Goal: Task Accomplishment & Management: Use online tool/utility

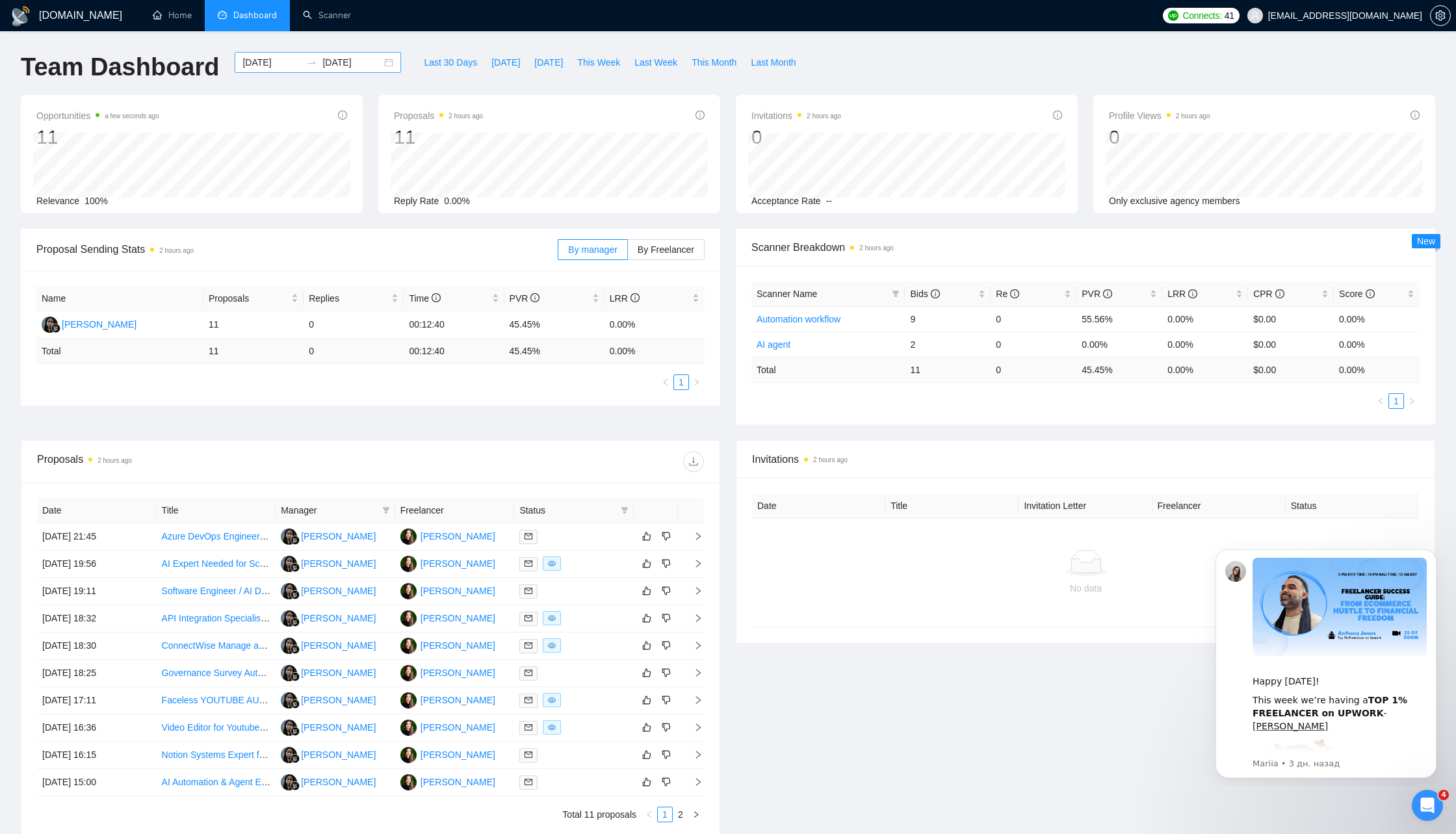
click at [380, 65] on div "[DATE] [DATE]" at bounding box center [318, 62] width 167 height 21
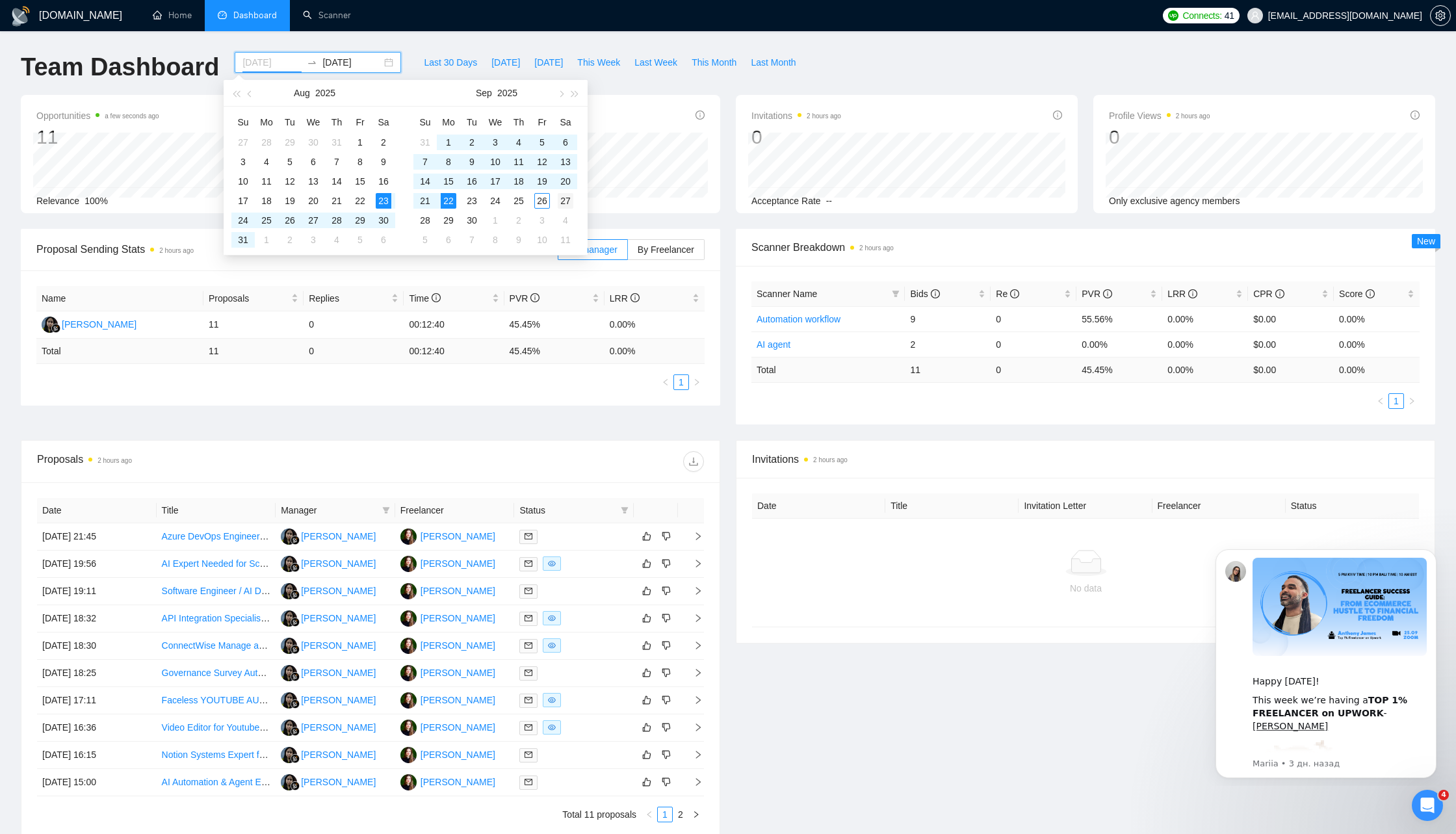
type input "[DATE]"
click at [566, 203] on div "27" at bounding box center [566, 201] width 16 height 16
type input "[DATE]"
click at [427, 144] on table "Su Mo Tu We Th Fr Sa 31 1 2 3 4 5 6 7 8 9 10 11 12 13 14 15 16 17 18 19 20 21 2…" at bounding box center [495, 181] width 164 height 138
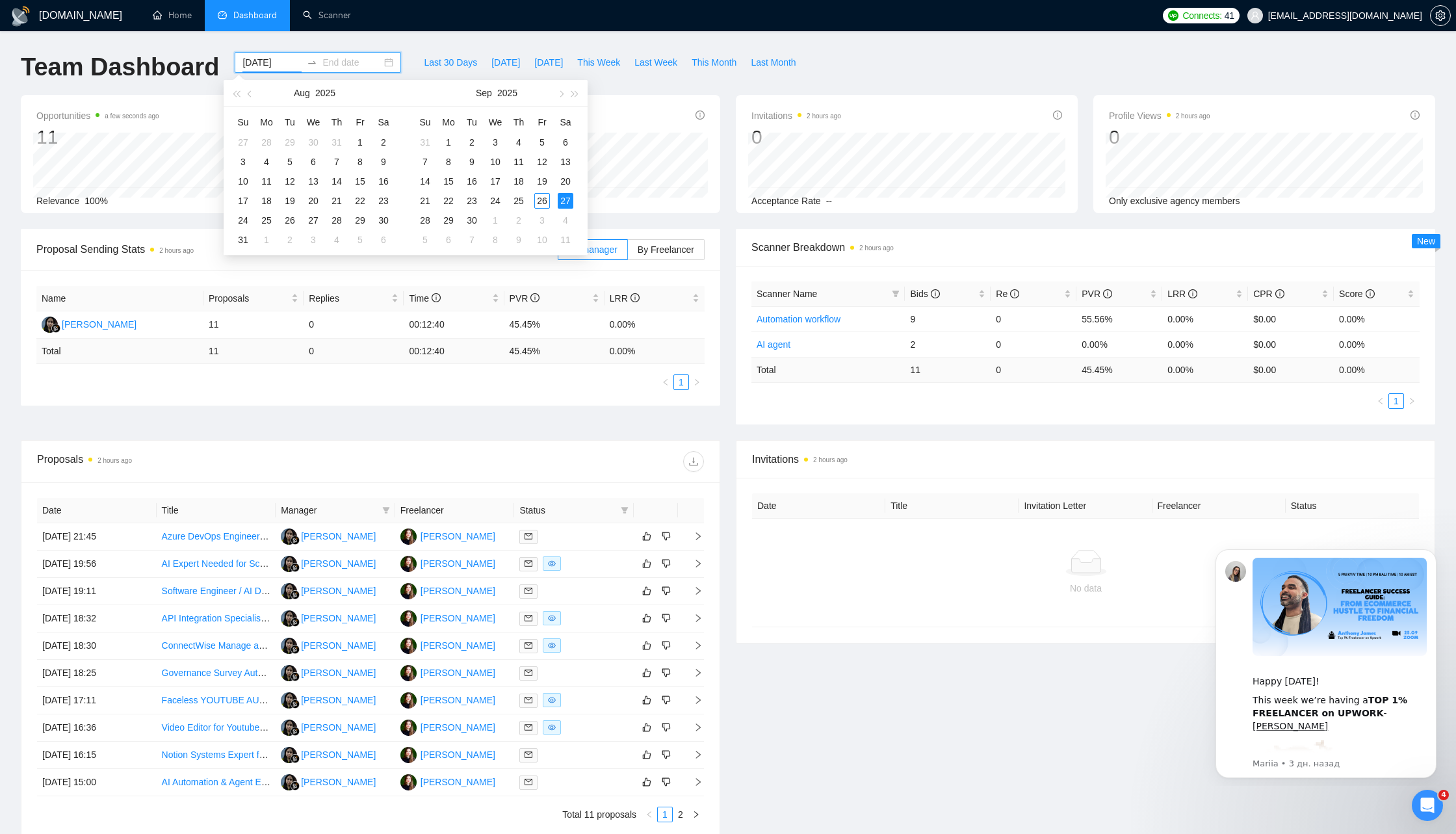
click at [258, 63] on input "[DATE]" at bounding box center [272, 62] width 59 height 14
type input "[DATE]"
click at [450, 143] on div "1" at bounding box center [449, 143] width 16 height 16
type input "[DATE]"
click at [476, 222] on div "30" at bounding box center [472, 220] width 16 height 16
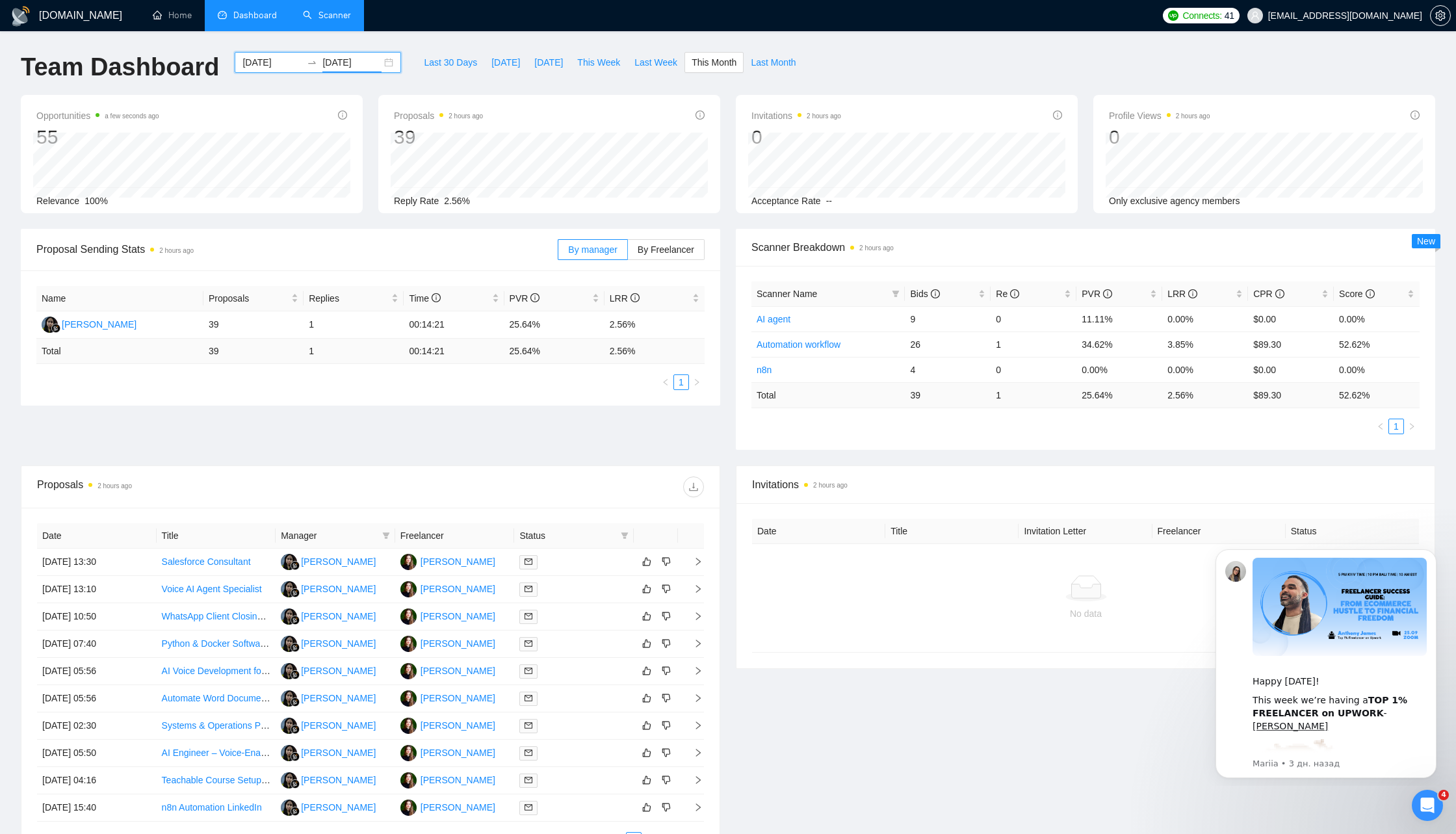
click at [323, 21] on link "Scanner" at bounding box center [327, 16] width 48 height 11
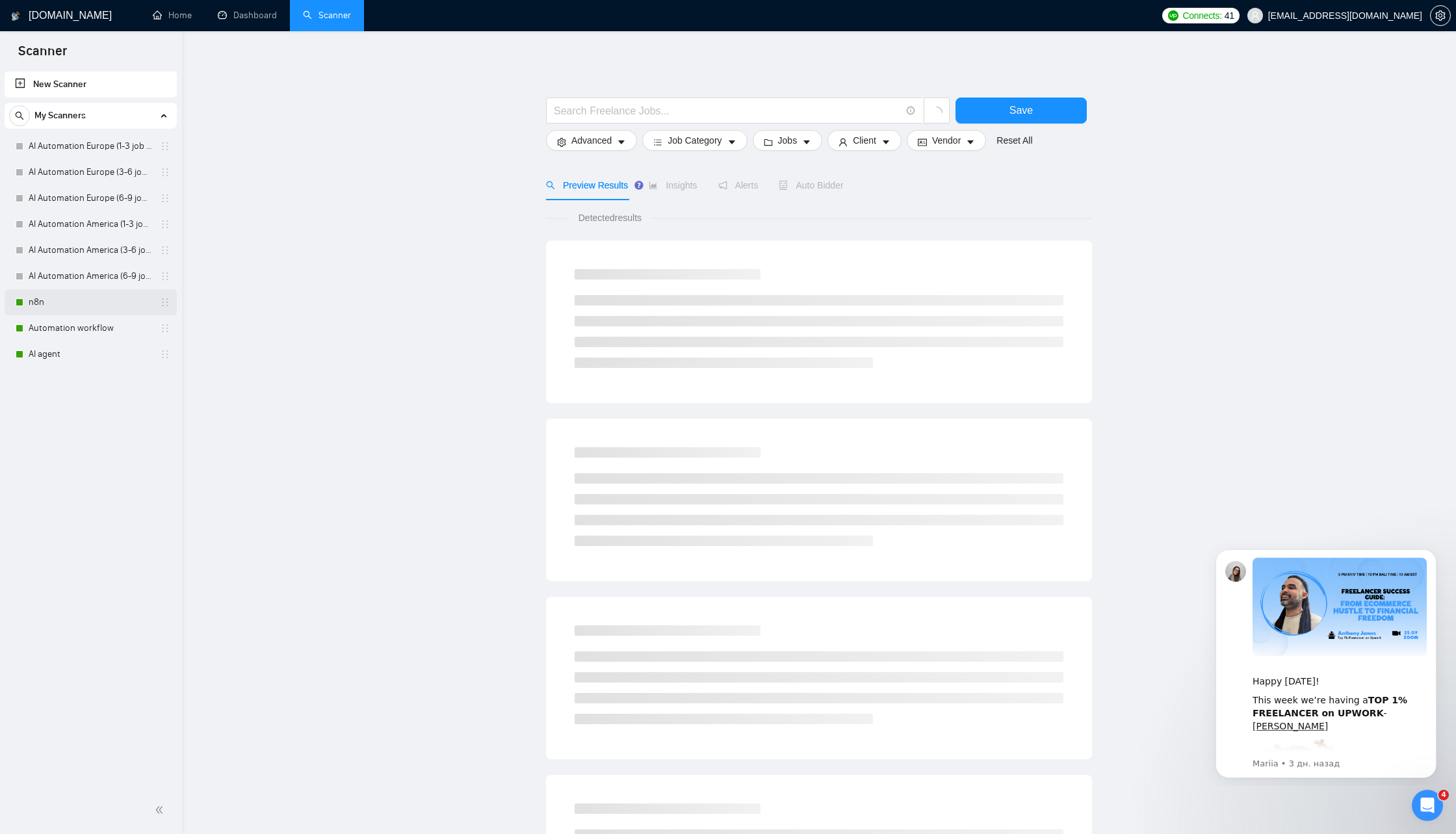
click at [74, 305] on link "n8n" at bounding box center [90, 301] width 124 height 26
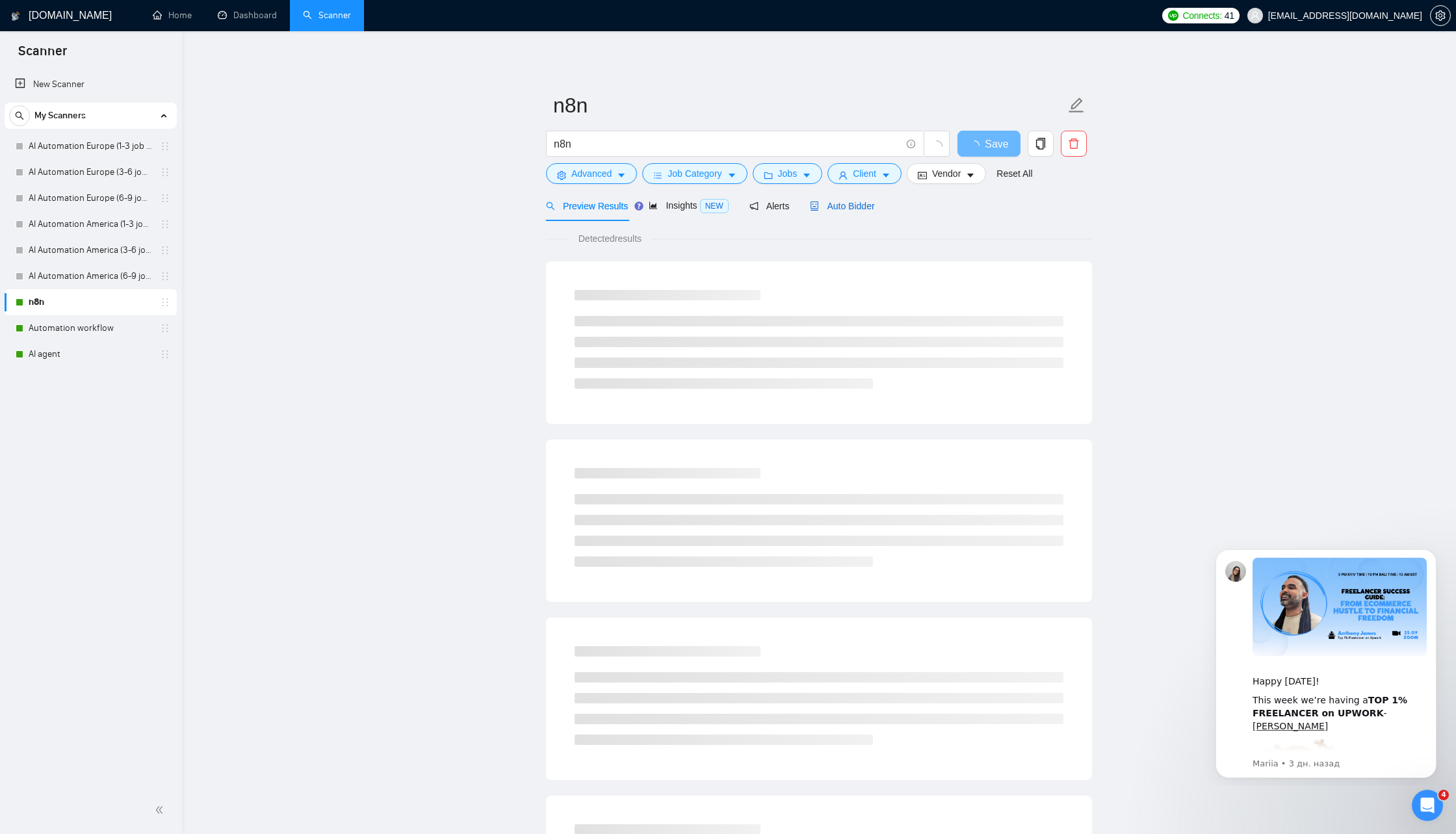
click at [842, 209] on span "Auto Bidder" at bounding box center [842, 206] width 65 height 10
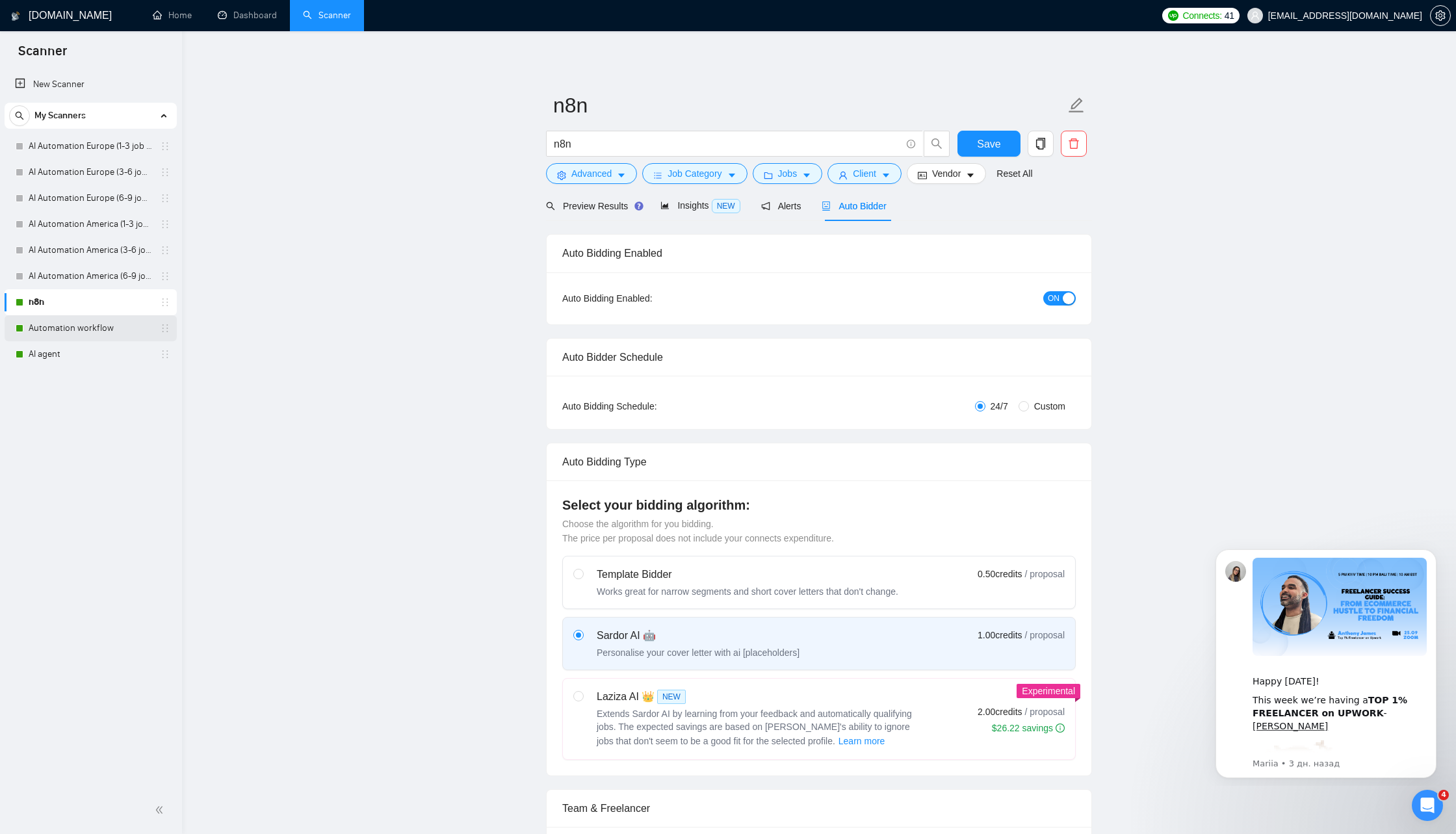
click at [92, 334] on link "Automation workflow" at bounding box center [90, 328] width 124 height 26
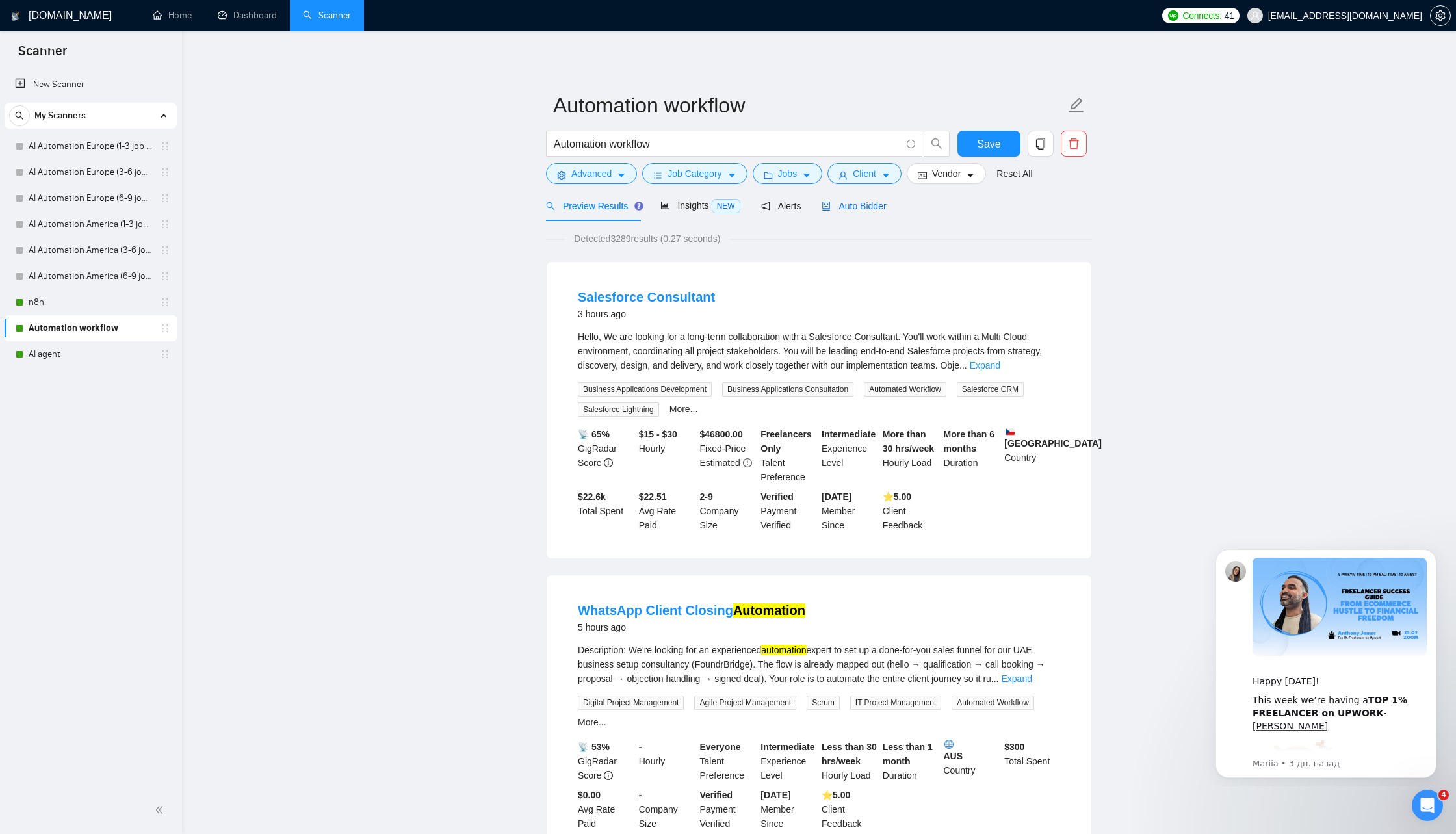
click at [835, 209] on span "Auto Bidder" at bounding box center [854, 206] width 65 height 10
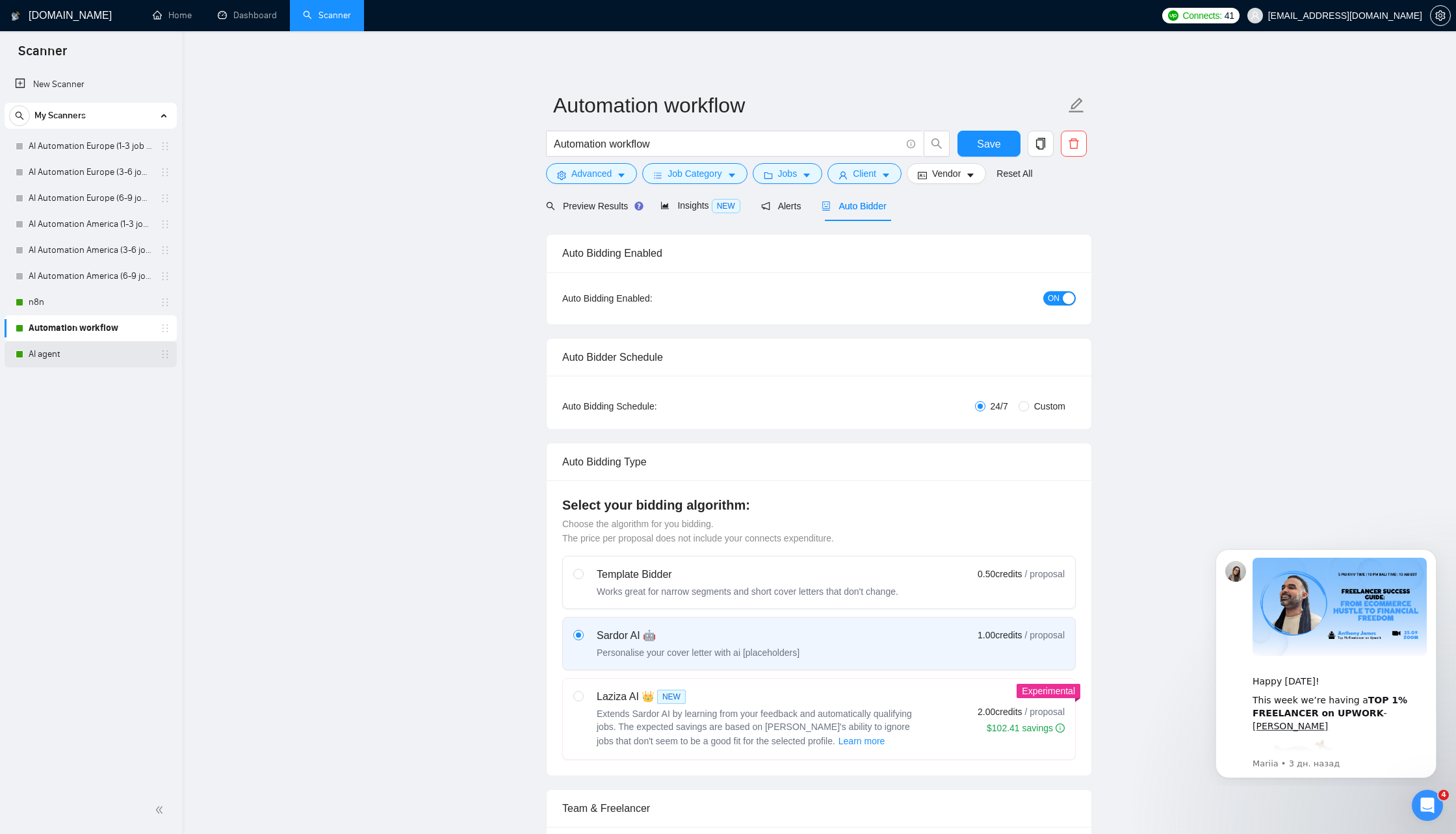
click at [89, 355] on link "AI agent" at bounding box center [90, 354] width 124 height 26
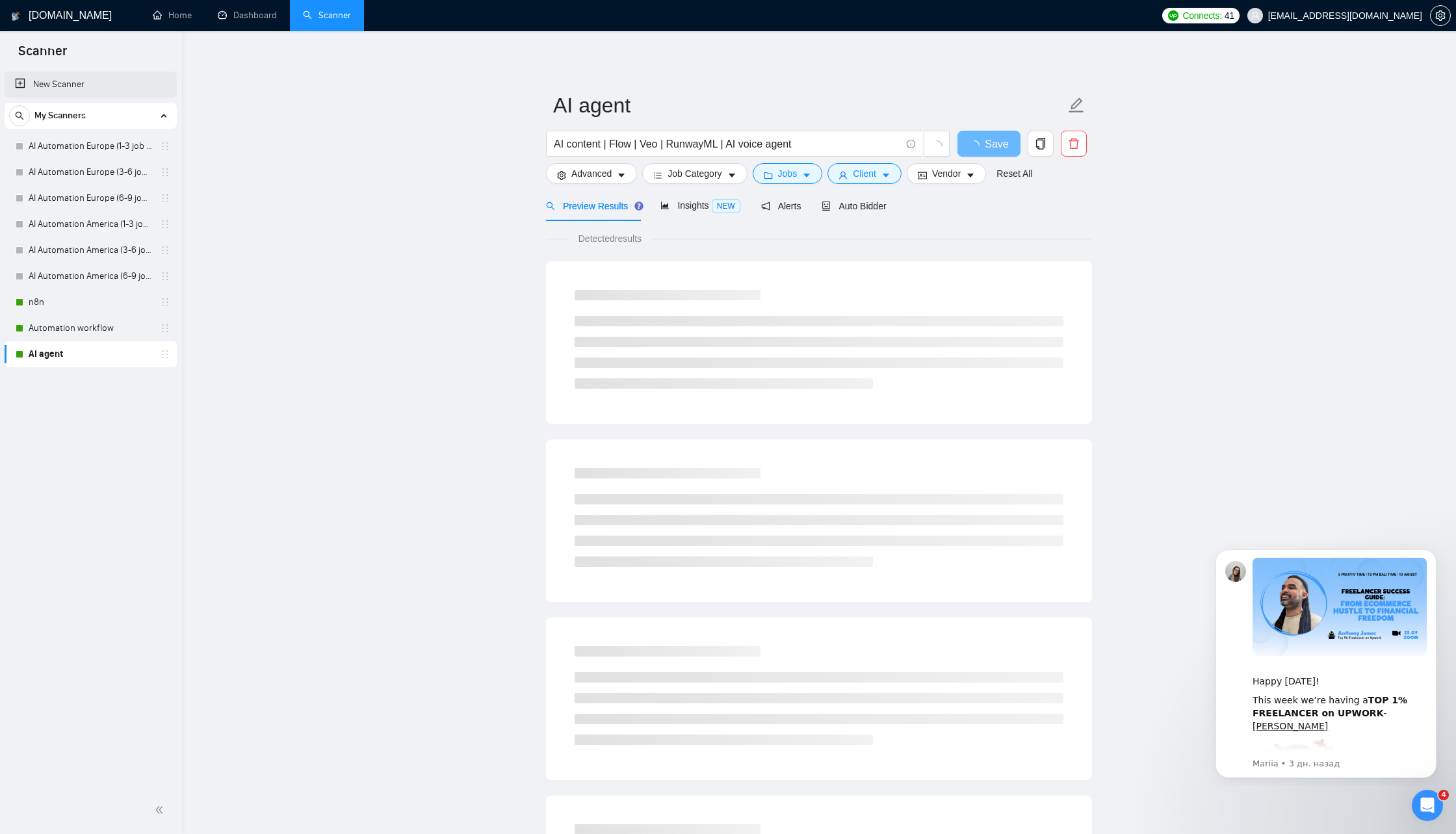
click at [86, 85] on link "New Scanner" at bounding box center [90, 84] width 151 height 26
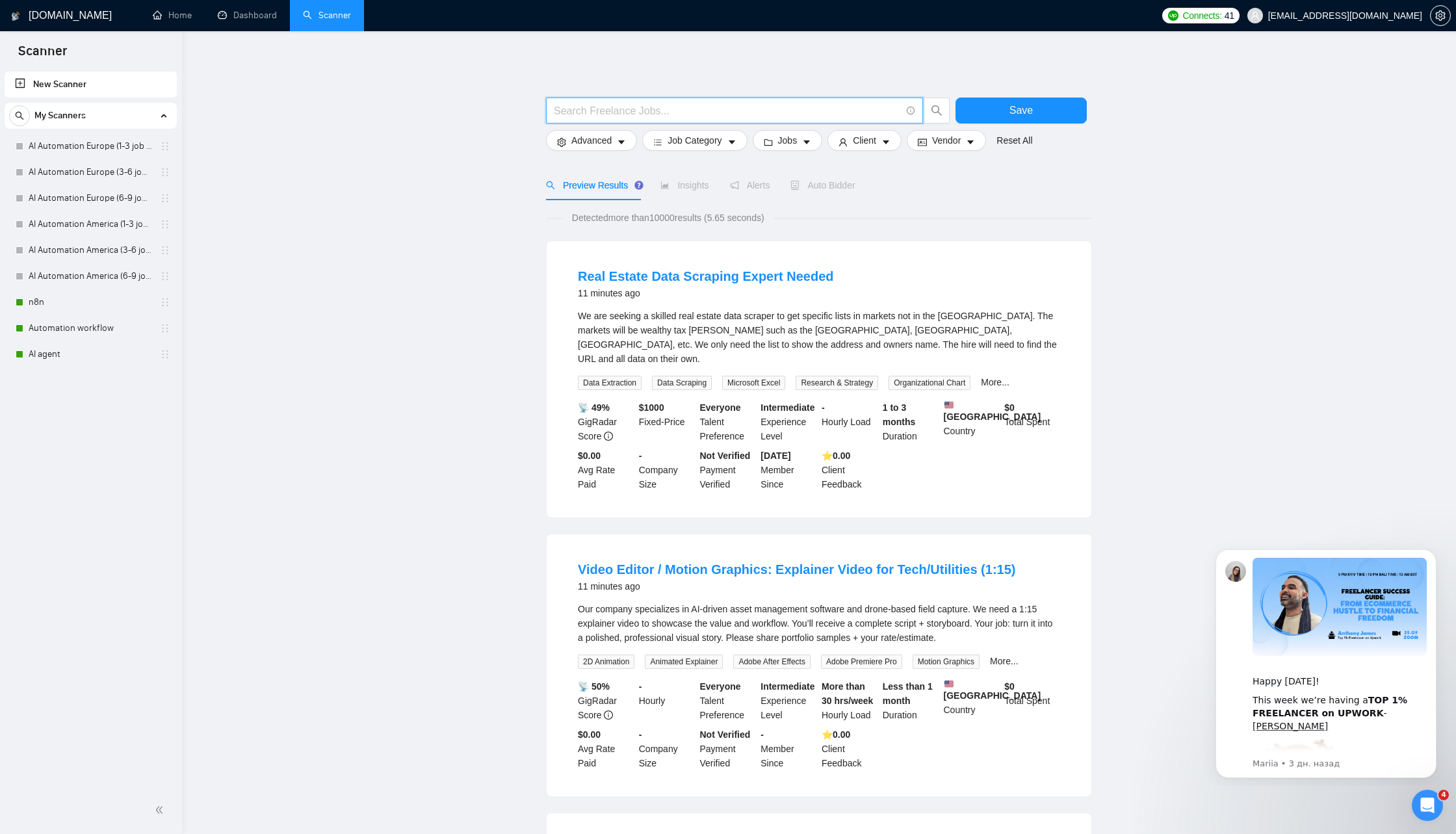
click at [711, 114] on input "text" at bounding box center [728, 111] width 347 height 16
type input "operations consulting"
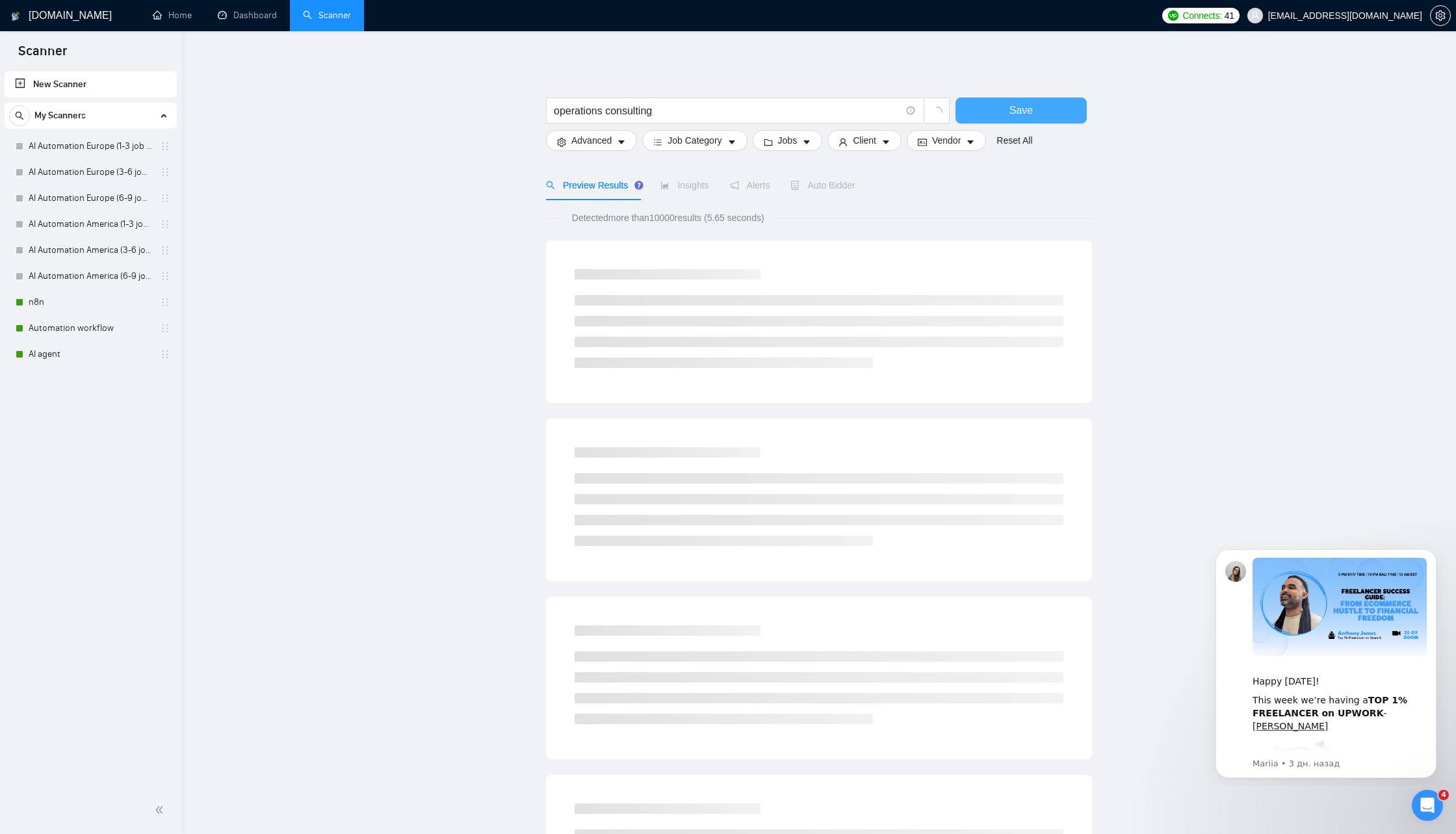
click at [1020, 111] on span "Save" at bounding box center [1021, 110] width 23 height 16
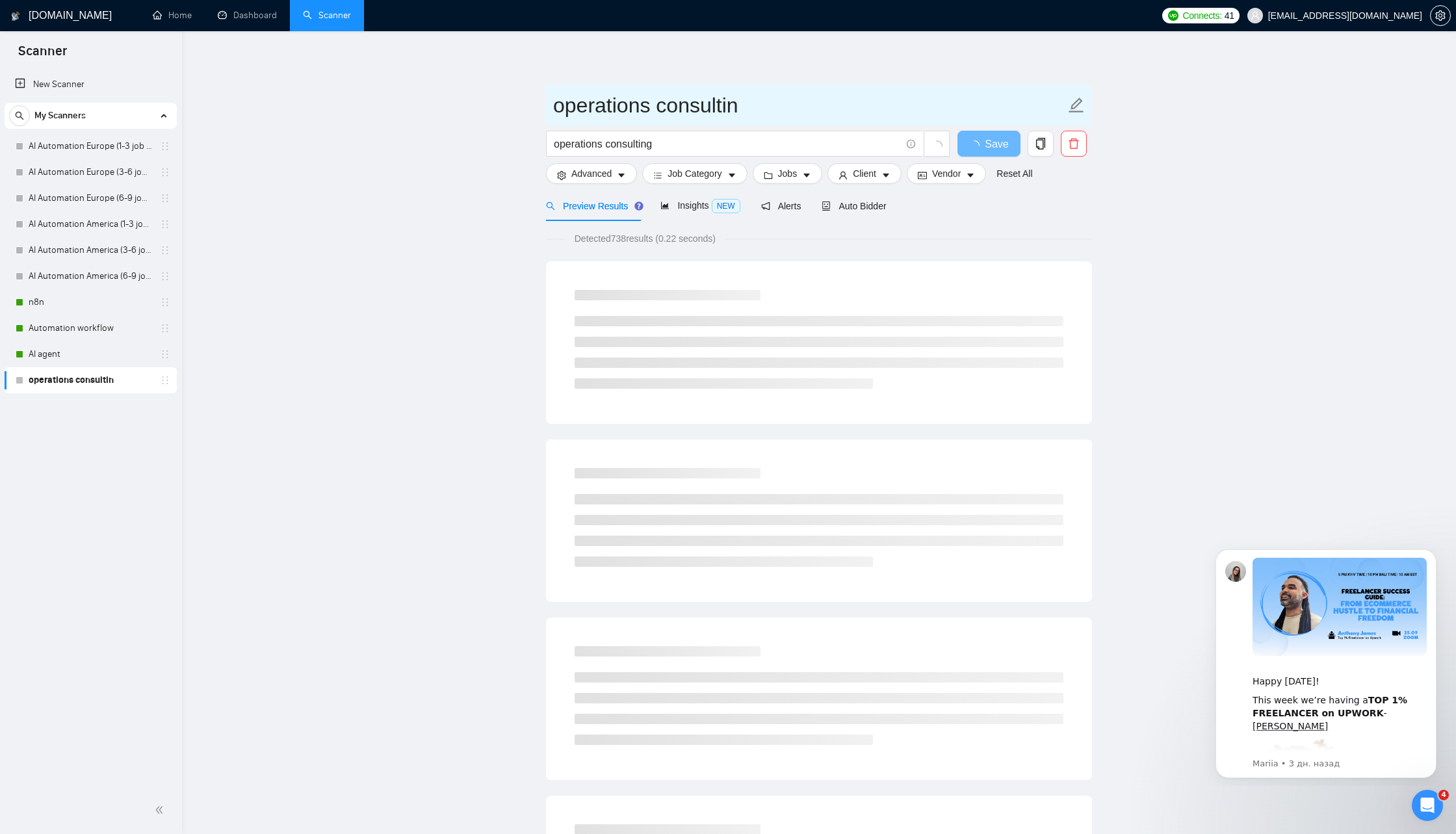
click at [741, 111] on input "operations consultin" at bounding box center [809, 105] width 513 height 33
type input "operations consulting"
